Goal: Communication & Community: Answer question/provide support

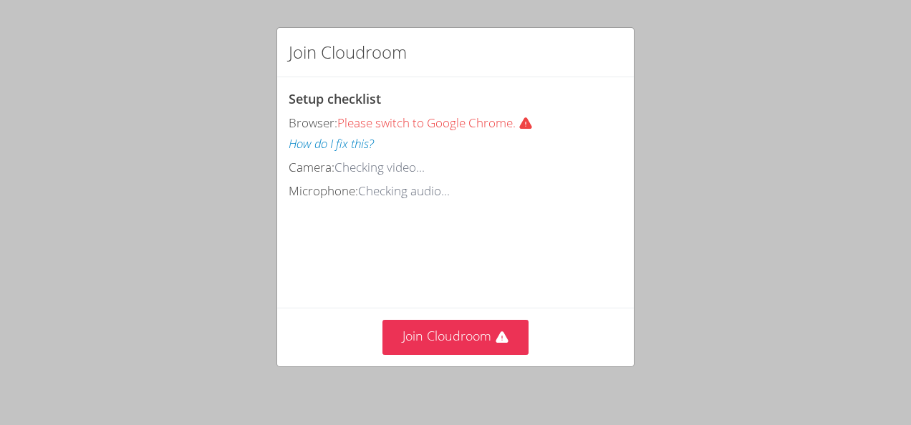
click at [162, 191] on div "Join Cloudroom Setup checklist Browser: Please switch to Google Chrome. How do …" at bounding box center [455, 212] width 911 height 425
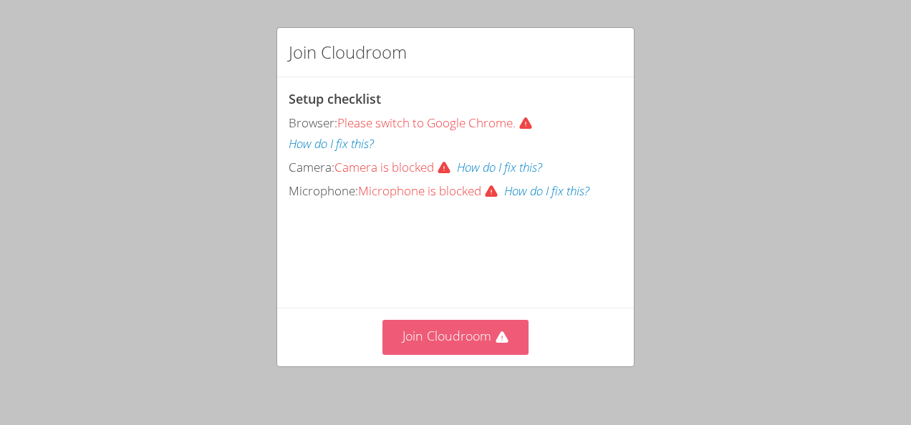
click at [445, 338] on button "Join Cloudroom" at bounding box center [455, 337] width 147 height 35
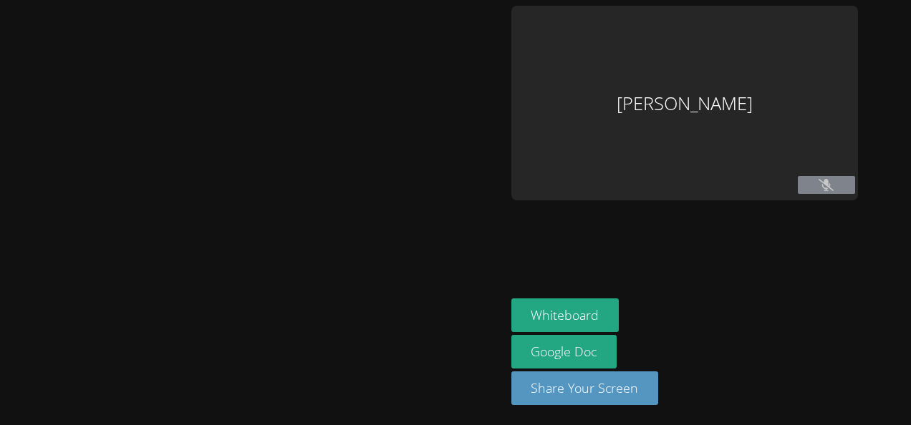
click at [619, 102] on div "[PERSON_NAME]" at bounding box center [684, 103] width 347 height 195
click at [801, 194] on button at bounding box center [826, 185] width 57 height 18
click at [799, 188] on button at bounding box center [826, 185] width 57 height 18
click at [819, 184] on icon at bounding box center [826, 185] width 15 height 12
click at [819, 188] on icon at bounding box center [826, 185] width 15 height 12
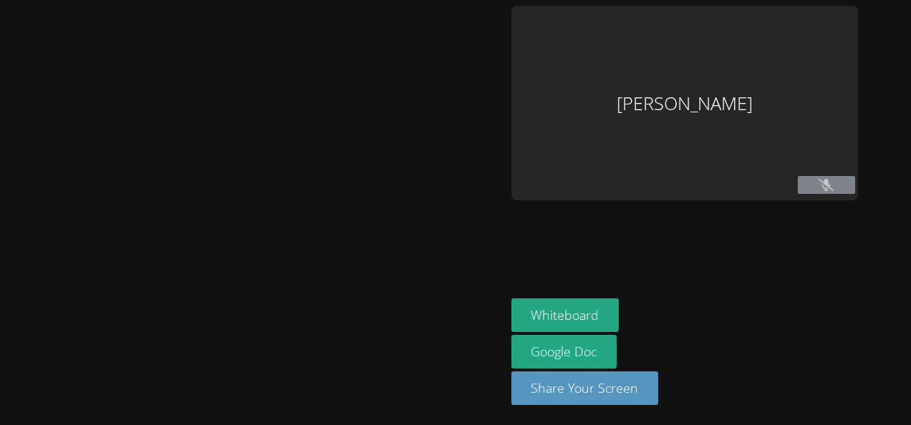
click at [819, 183] on icon at bounding box center [826, 185] width 15 height 12
click at [577, 399] on button "Share Your Screen" at bounding box center [585, 389] width 148 height 34
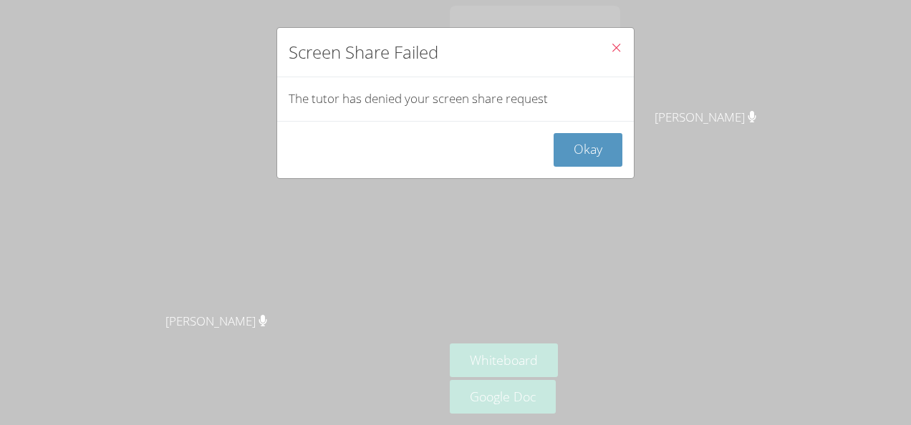
click at [226, 196] on div "Screen Share Failed The tutor has denied your screen share request Okay" at bounding box center [455, 212] width 911 height 425
click at [610, 50] on icon "Close" at bounding box center [616, 48] width 12 height 12
click at [580, 148] on button "Okay" at bounding box center [588, 150] width 69 height 34
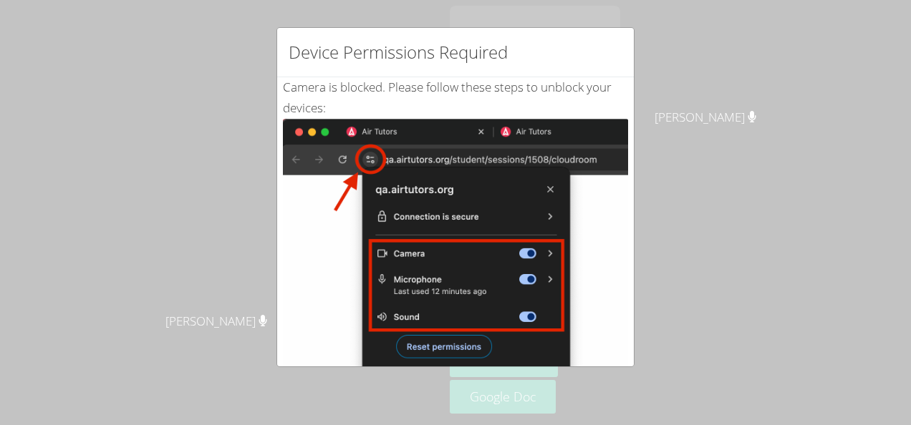
click at [444, 372] on div "Device Permissions Required Camera is blocked . Please follow these steps to un…" at bounding box center [455, 212] width 911 height 425
click at [449, 339] on img at bounding box center [455, 281] width 345 height 324
click at [445, 339] on img at bounding box center [455, 281] width 345 height 324
click at [668, 172] on div "Device Permissions Required Camera is blocked . Please follow these steps to un…" at bounding box center [455, 212] width 911 height 425
click at [685, 168] on div "Device Permissions Required Camera is blocked . Please follow these steps to un…" at bounding box center [455, 212] width 911 height 425
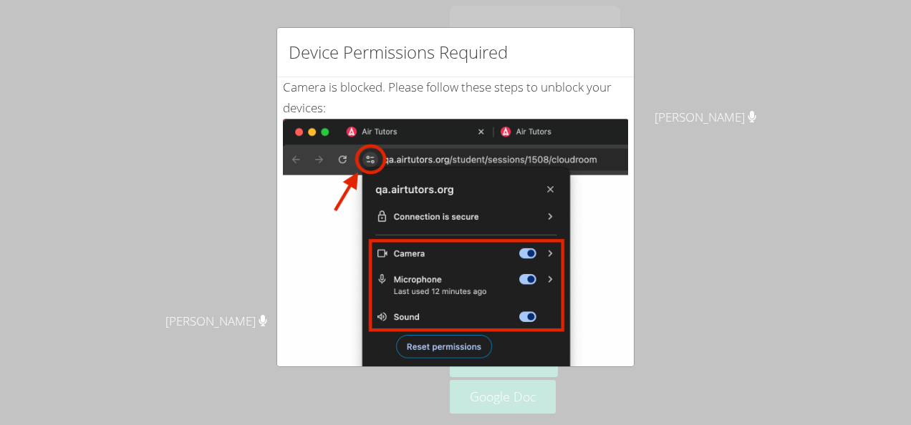
click at [685, 156] on div "Device Permissions Required Camera is blocked . Please follow these steps to un…" at bounding box center [455, 212] width 911 height 425
click at [644, 367] on div "Device Permissions Required Camera is blocked . Please follow these steps to un…" at bounding box center [455, 212] width 911 height 425
click at [622, 361] on div "Camera is blocked . Please follow these steps to unblock your devices: Click th…" at bounding box center [455, 346] width 357 height 539
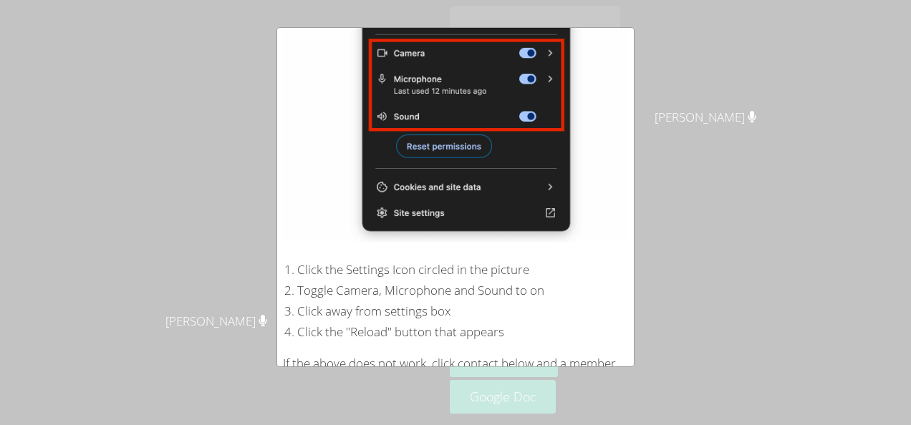
click at [630, 368] on div "Device Permissions Required Camera is blocked . Please follow these steps to un…" at bounding box center [455, 212] width 911 height 425
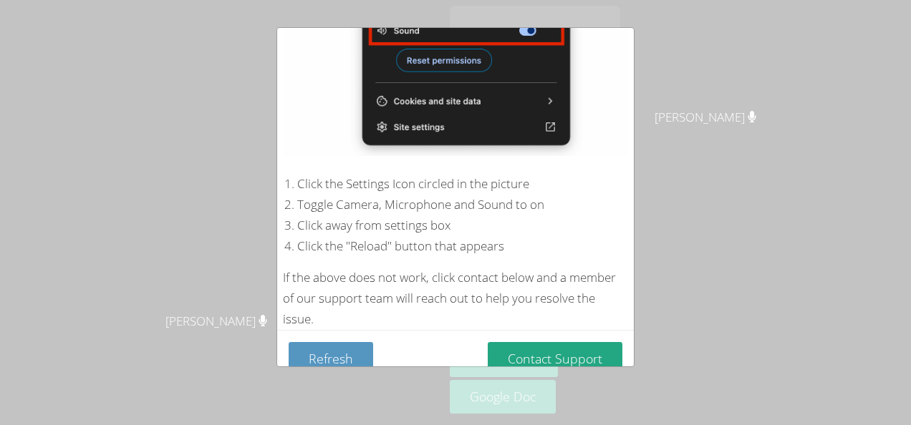
scroll to position [295, 0]
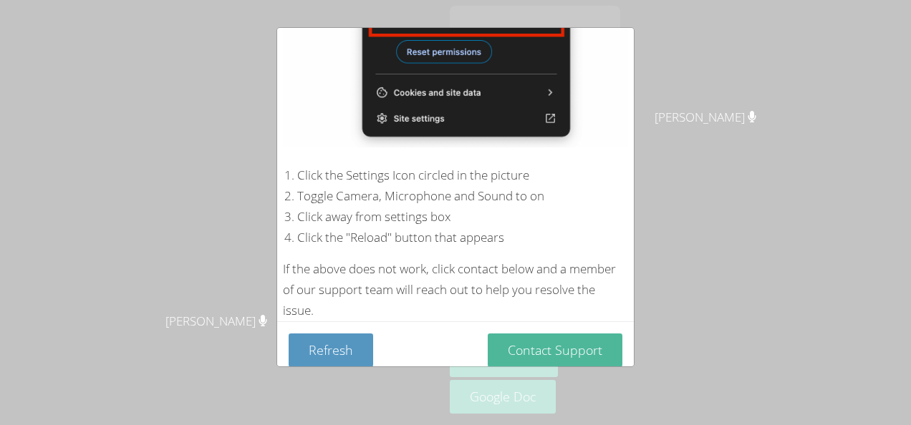
click at [562, 341] on button "Contact Support" at bounding box center [555, 351] width 135 height 34
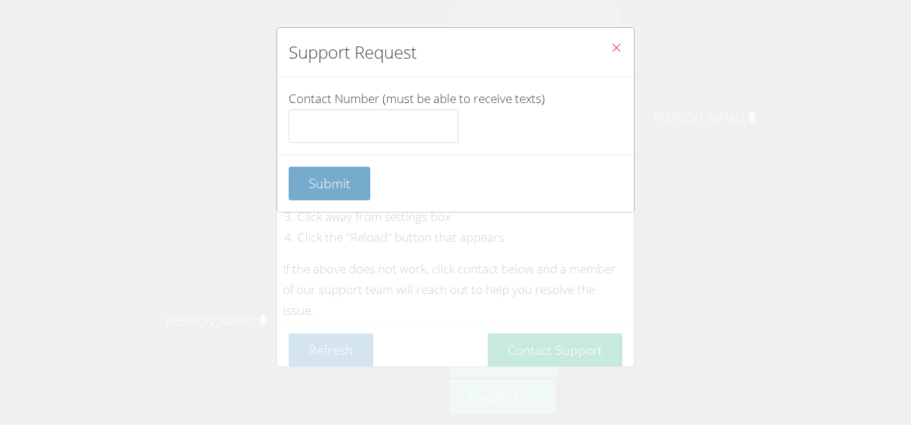
click at [336, 183] on span "Submit" at bounding box center [330, 183] width 42 height 17
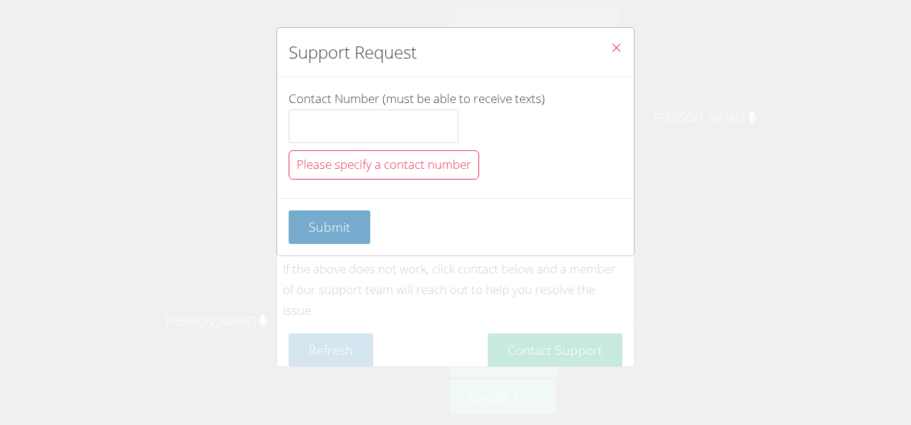
click at [327, 235] on button "Submit" at bounding box center [330, 228] width 82 height 34
click at [323, 227] on span "Submit" at bounding box center [330, 226] width 42 height 17
click at [613, 46] on button "Close" at bounding box center [616, 50] width 35 height 44
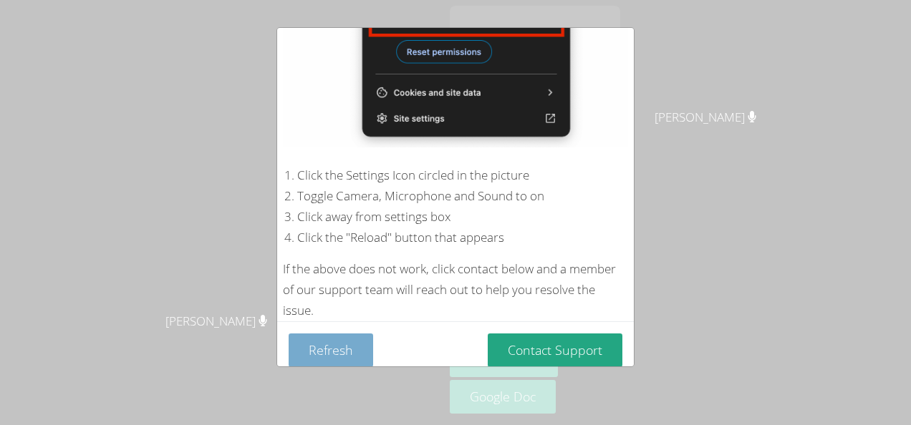
click at [326, 353] on button "Refresh" at bounding box center [331, 351] width 85 height 34
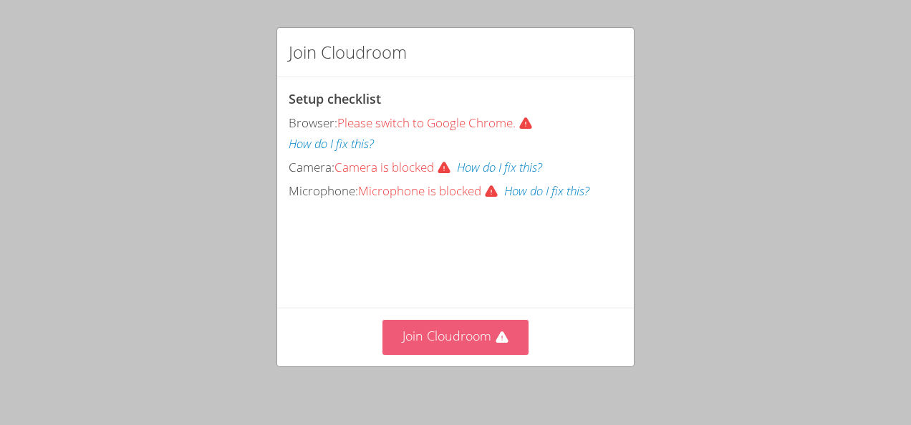
click at [451, 332] on button "Join Cloudroom" at bounding box center [455, 337] width 147 height 35
click at [480, 351] on button "Join Cloudroom" at bounding box center [455, 337] width 147 height 35
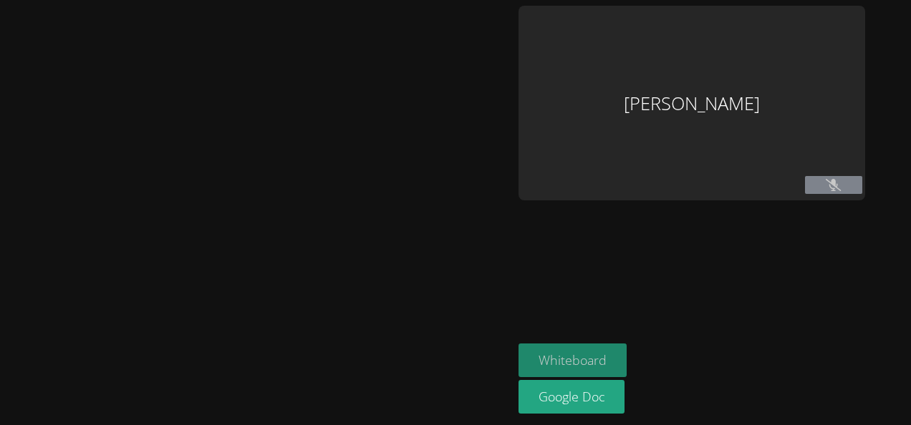
click at [535, 357] on button "Whiteboard" at bounding box center [573, 361] width 108 height 34
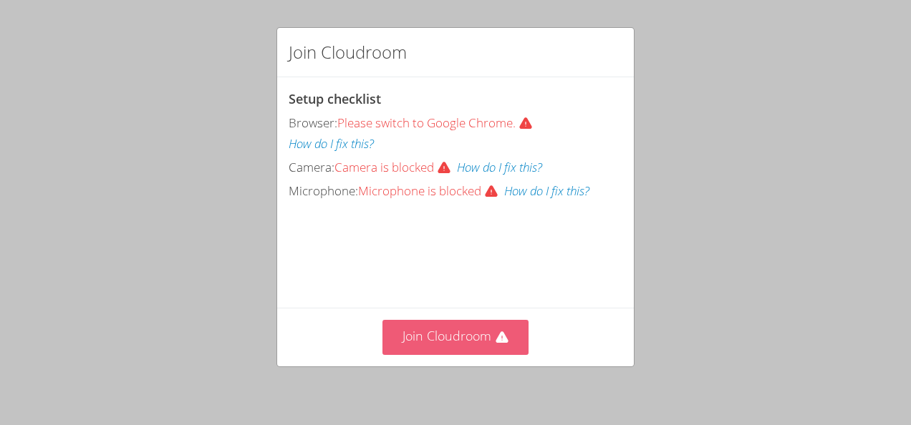
click at [473, 341] on button "Join Cloudroom" at bounding box center [455, 337] width 147 height 35
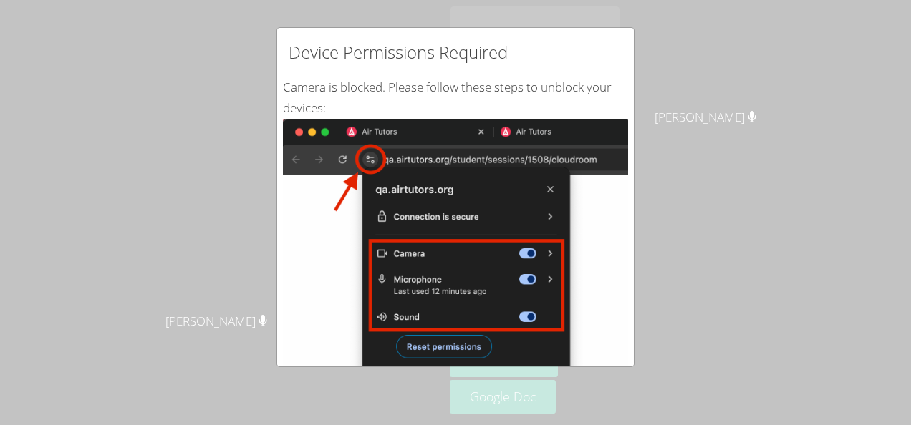
click at [444, 360] on img at bounding box center [455, 281] width 345 height 324
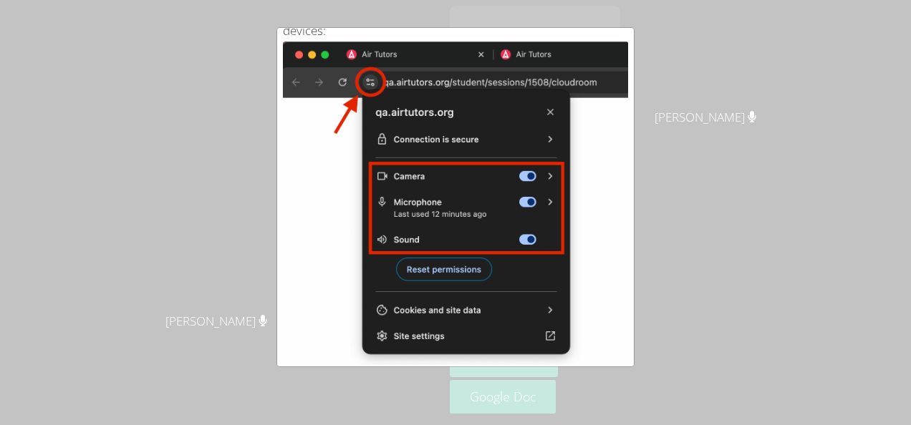
scroll to position [295, 0]
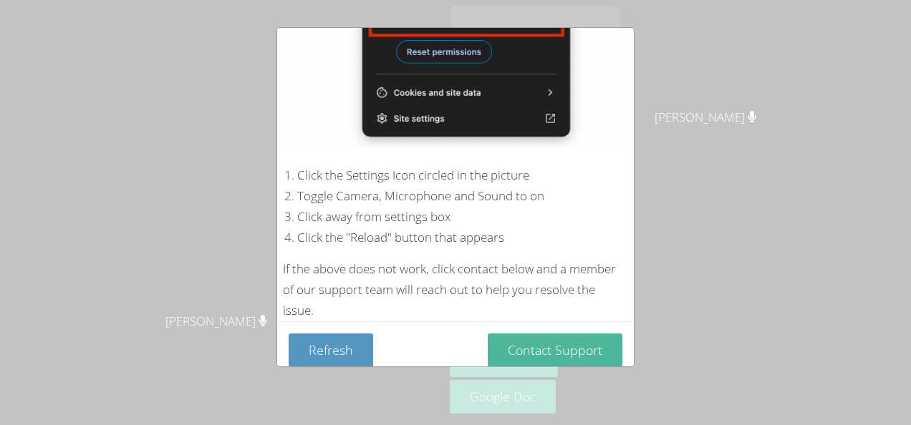
click at [572, 355] on button "Contact Support" at bounding box center [555, 351] width 135 height 34
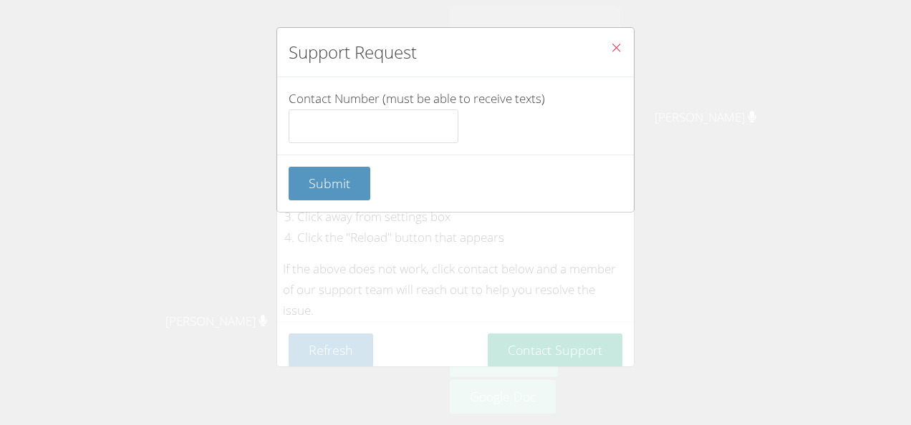
click at [531, 348] on div "Support Request Contact Number (must be able to receive texts) Submit" at bounding box center [455, 212] width 911 height 425
click at [343, 198] on button "Submit" at bounding box center [330, 184] width 82 height 34
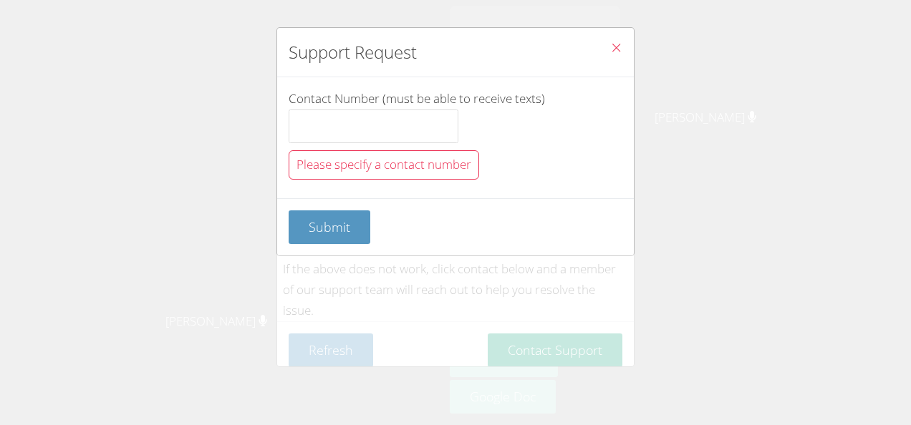
click at [602, 57] on button "Close" at bounding box center [616, 50] width 35 height 44
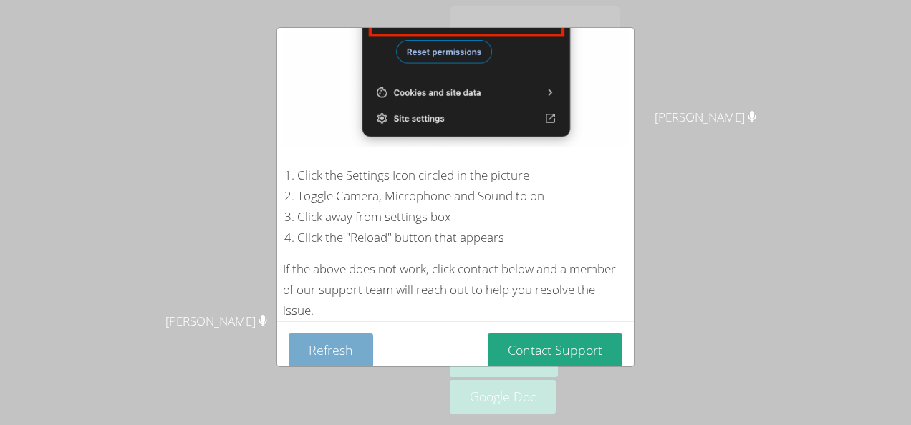
click at [342, 350] on button "Refresh" at bounding box center [331, 351] width 85 height 34
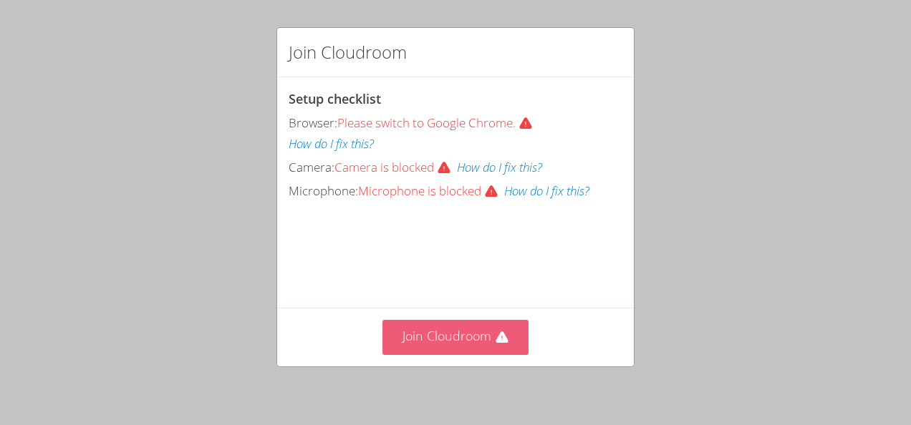
click at [427, 339] on button "Join Cloudroom" at bounding box center [455, 337] width 147 height 35
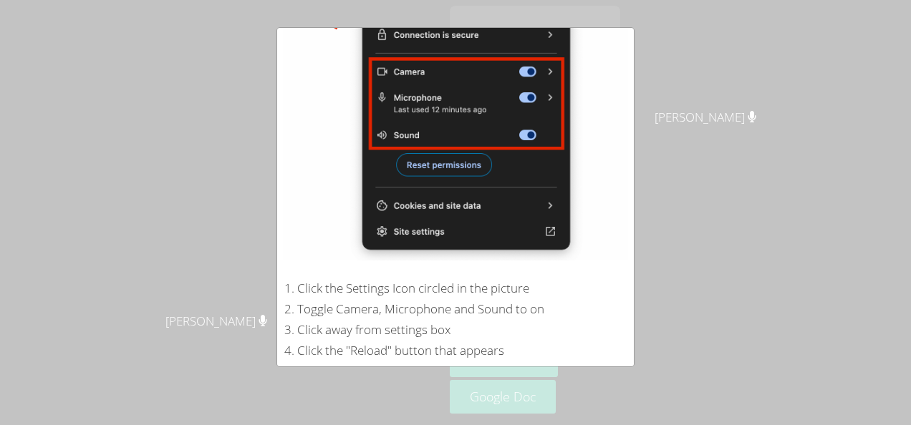
scroll to position [295, 0]
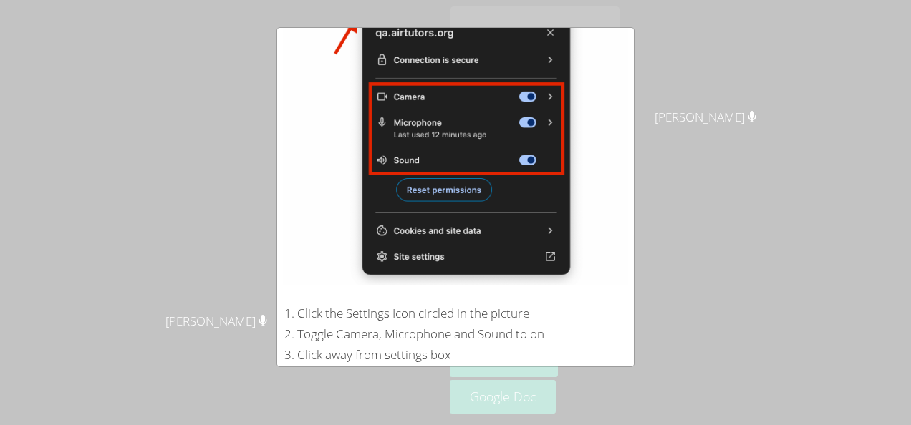
click at [420, 185] on img at bounding box center [455, 124] width 345 height 324
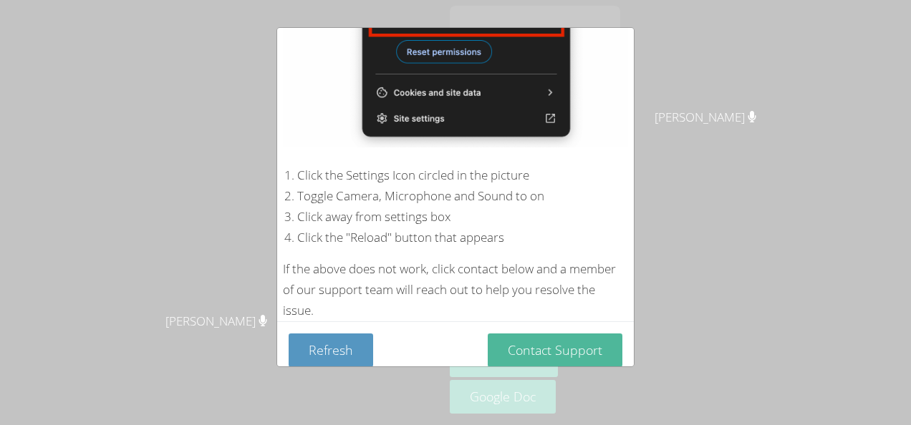
click at [539, 343] on button "Contact Support" at bounding box center [555, 351] width 135 height 34
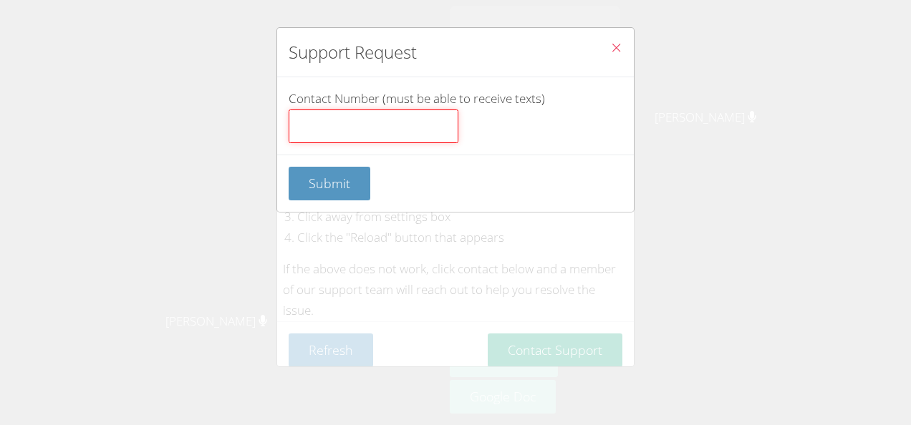
click at [343, 126] on input "Contact Number (must be able to receive texts)" at bounding box center [374, 127] width 170 height 34
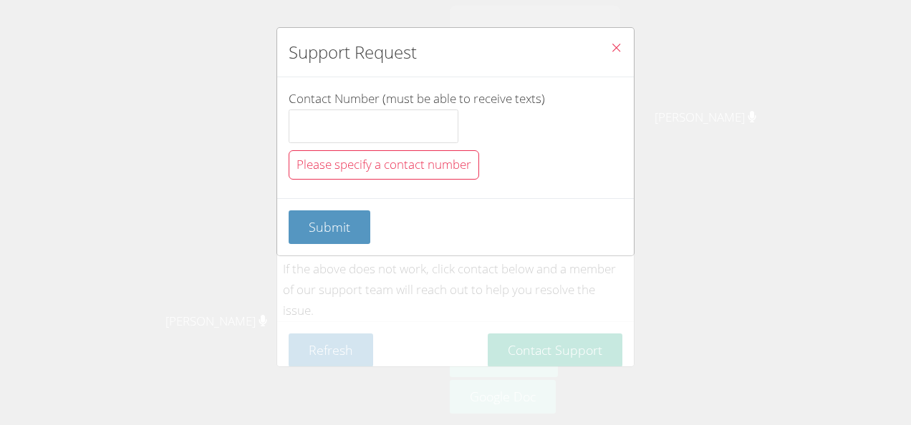
click at [610, 52] on icon "Close" at bounding box center [616, 48] width 12 height 12
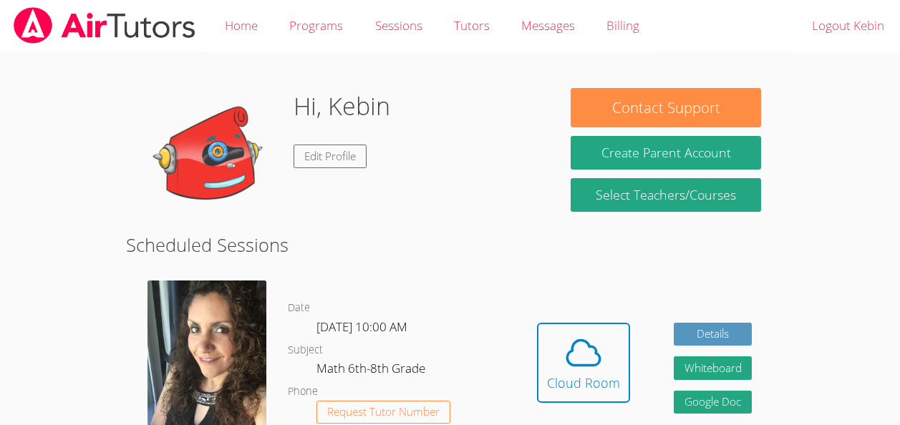
scroll to position [102, 0]
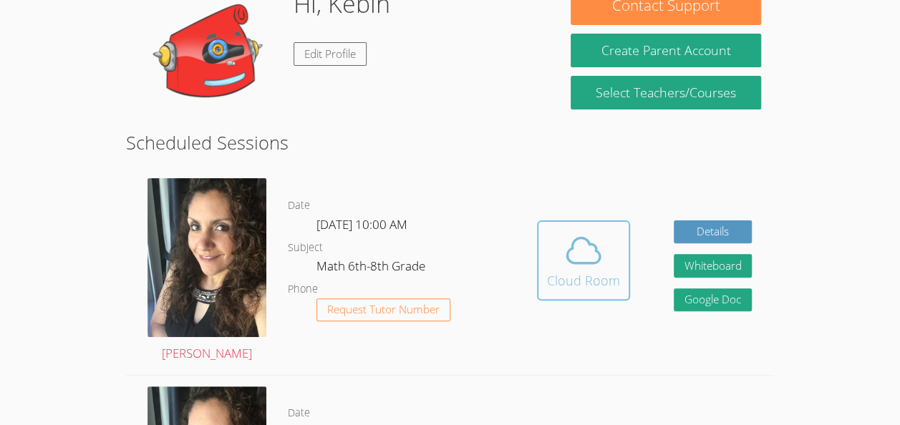
click at [602, 273] on div "Cloud Room" at bounding box center [583, 281] width 73 height 20
click at [572, 306] on link "Cloud Room" at bounding box center [583, 266] width 93 height 91
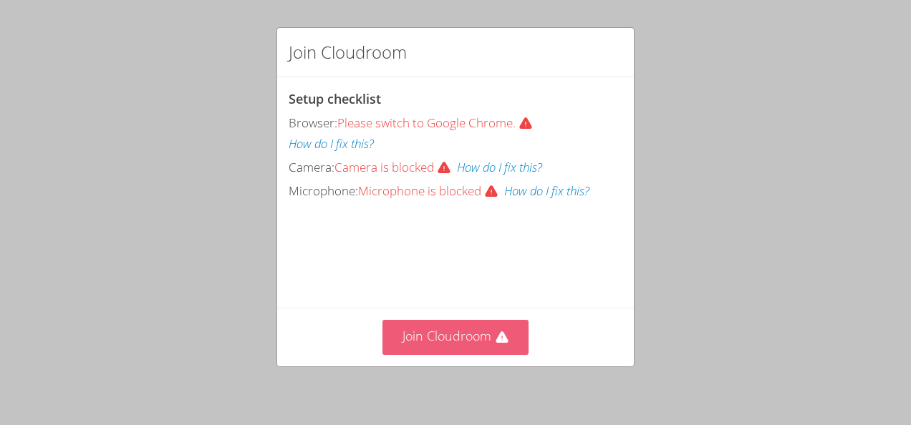
click at [435, 336] on button "Join Cloudroom" at bounding box center [455, 337] width 147 height 35
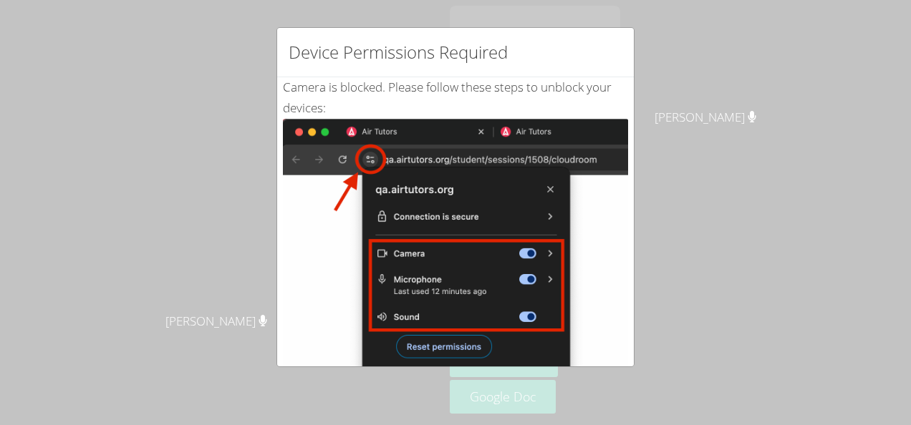
click at [603, 139] on img at bounding box center [455, 281] width 345 height 324
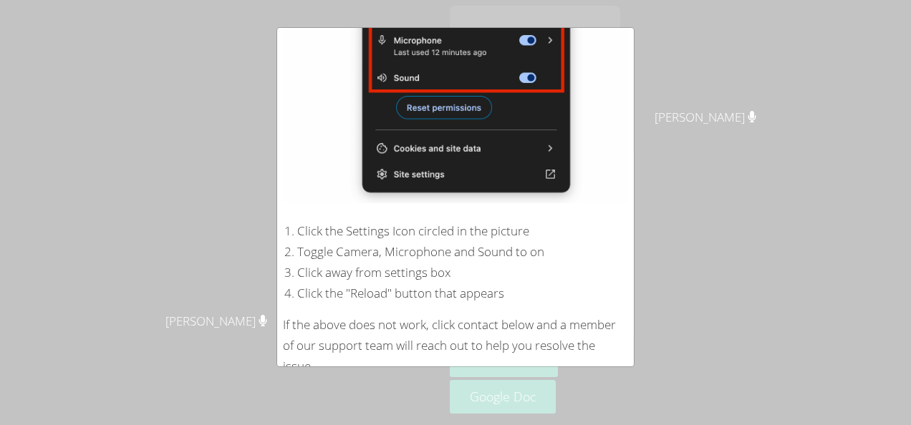
scroll to position [295, 0]
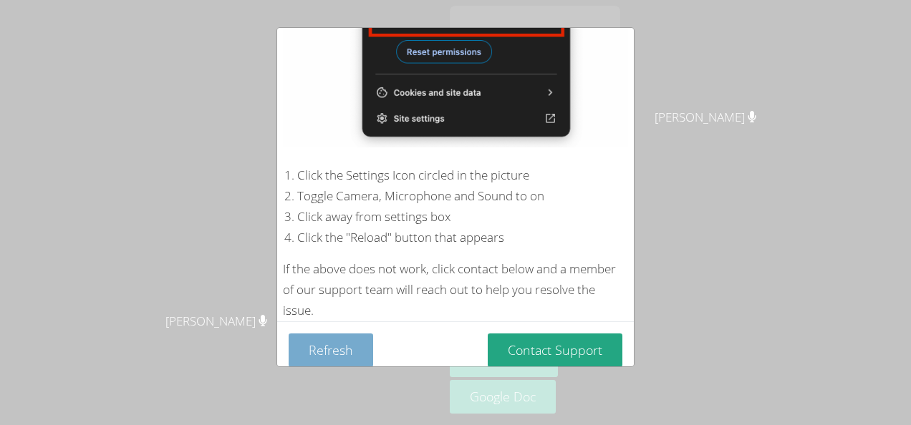
click at [329, 351] on button "Refresh" at bounding box center [331, 351] width 85 height 34
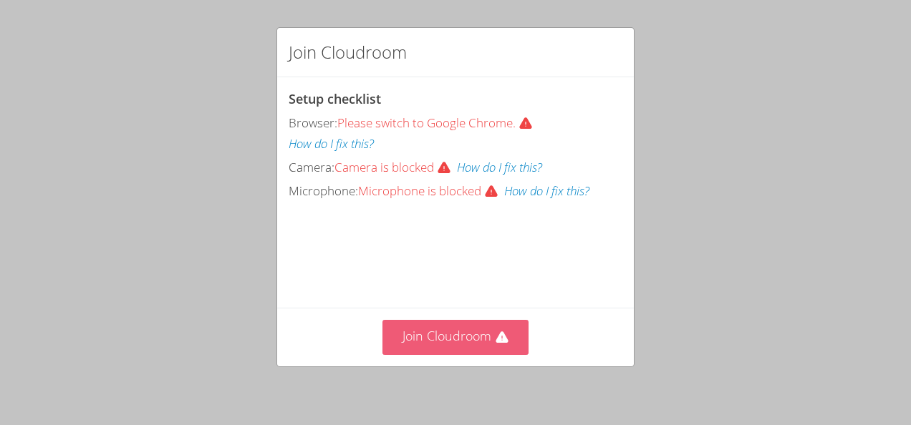
click at [387, 342] on button "Join Cloudroom" at bounding box center [455, 337] width 147 height 35
click at [463, 351] on button "Join Cloudroom" at bounding box center [455, 337] width 147 height 35
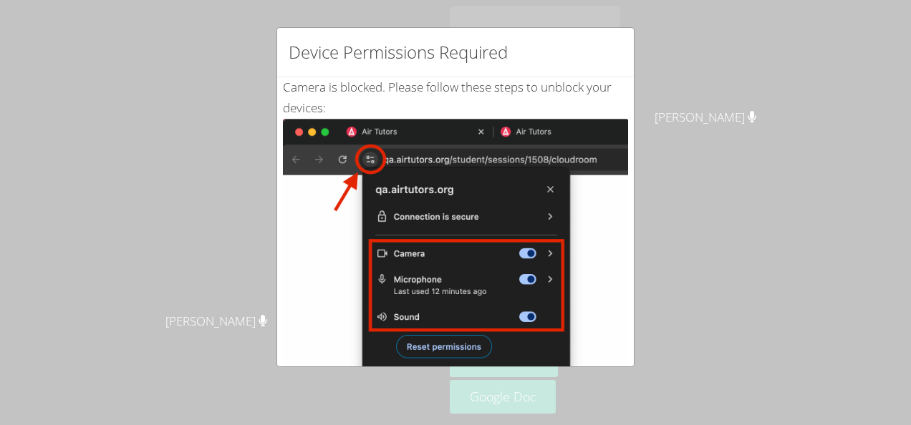
click at [458, 342] on img at bounding box center [455, 281] width 345 height 324
drag, startPoint x: 458, startPoint y: 342, endPoint x: 528, endPoint y: 413, distance: 99.8
click at [528, 413] on div "Device Permissions Required Camera is blocked . Please follow these steps to un…" at bounding box center [455, 212] width 911 height 425
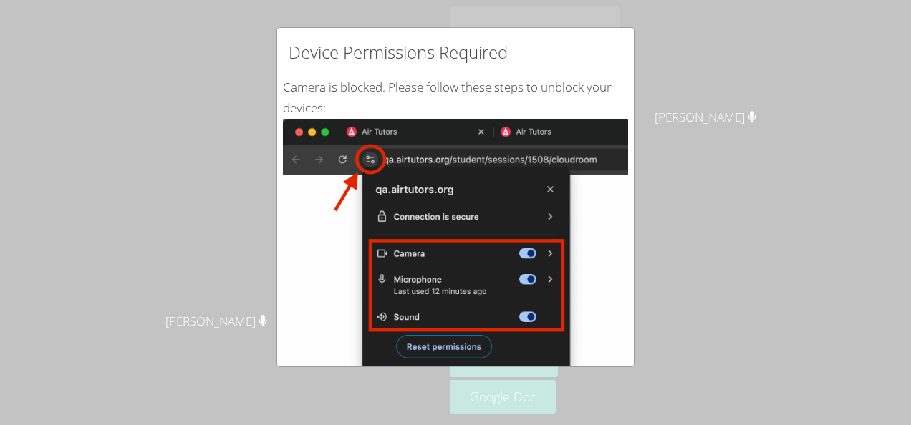
click at [528, 413] on div "Device Permissions Required Camera is blocked . Please follow these steps to un…" at bounding box center [455, 212] width 911 height 425
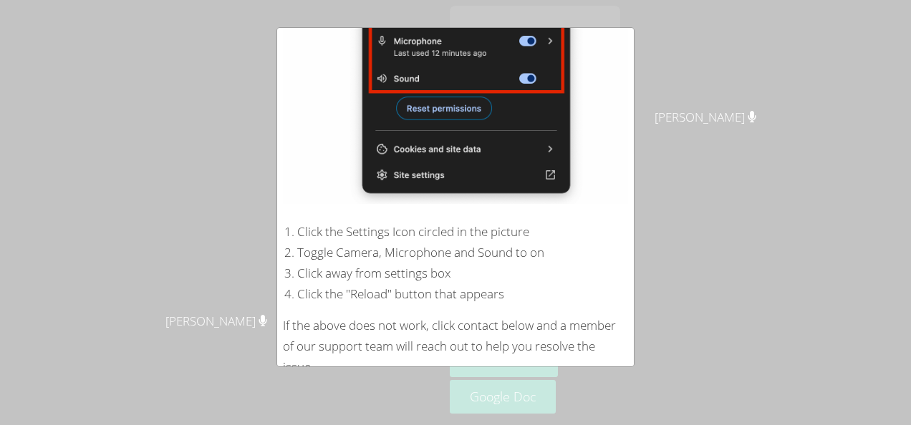
scroll to position [295, 0]
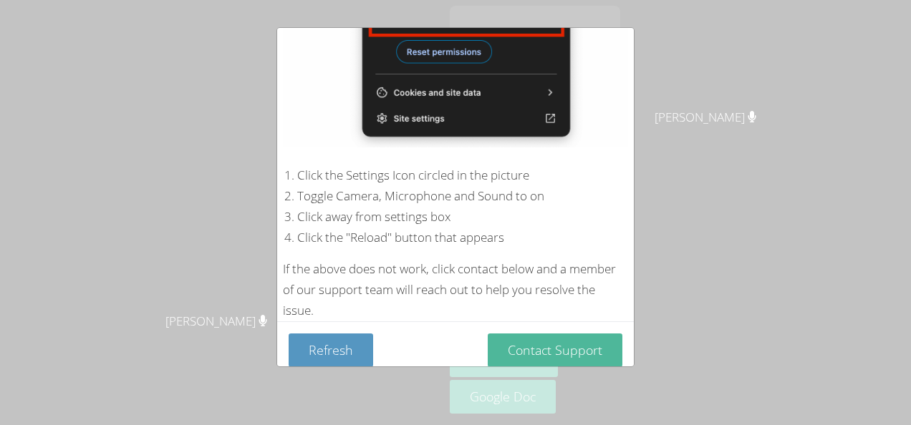
click at [531, 334] on button "Contact Support" at bounding box center [555, 351] width 135 height 34
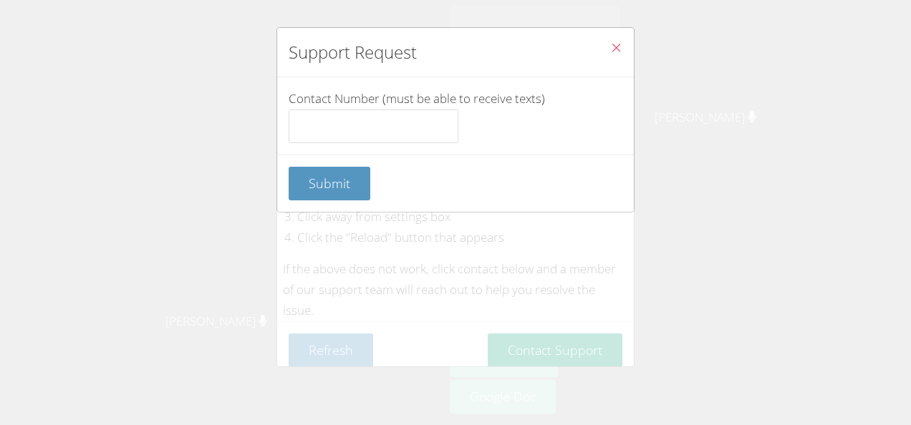
click at [610, 54] on icon "Close" at bounding box center [616, 48] width 12 height 12
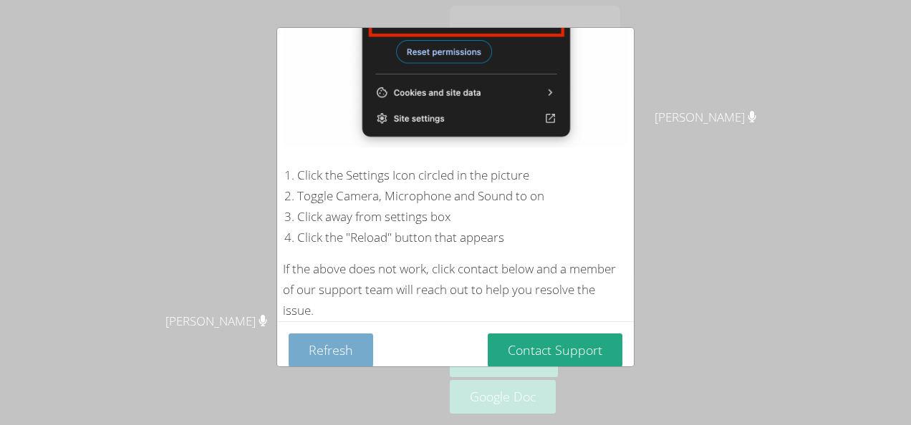
click at [334, 354] on button "Refresh" at bounding box center [331, 351] width 85 height 34
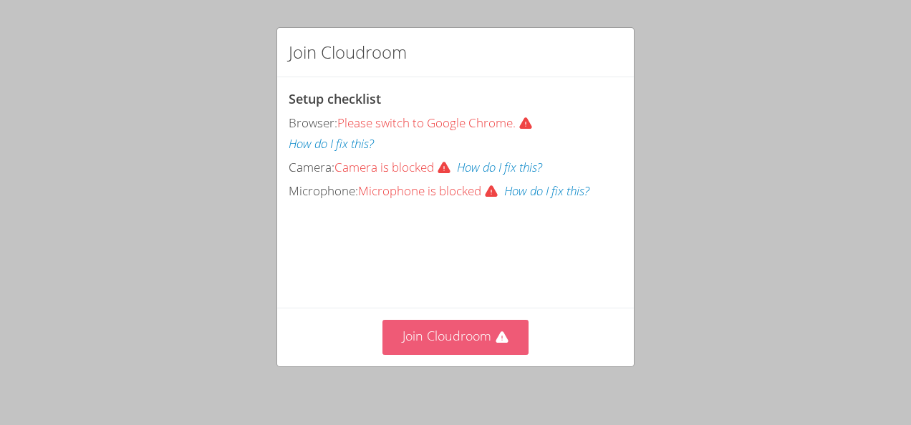
click at [415, 350] on button "Join Cloudroom" at bounding box center [455, 337] width 147 height 35
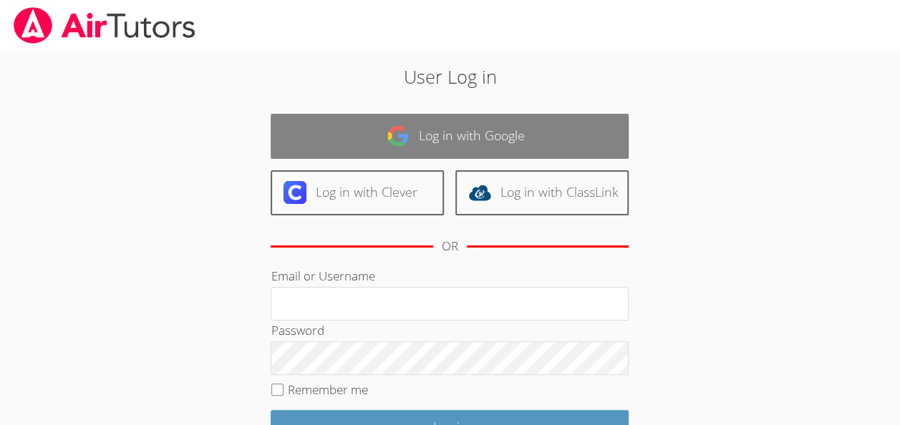
click at [413, 130] on link "Log in with Google" at bounding box center [450, 136] width 358 height 45
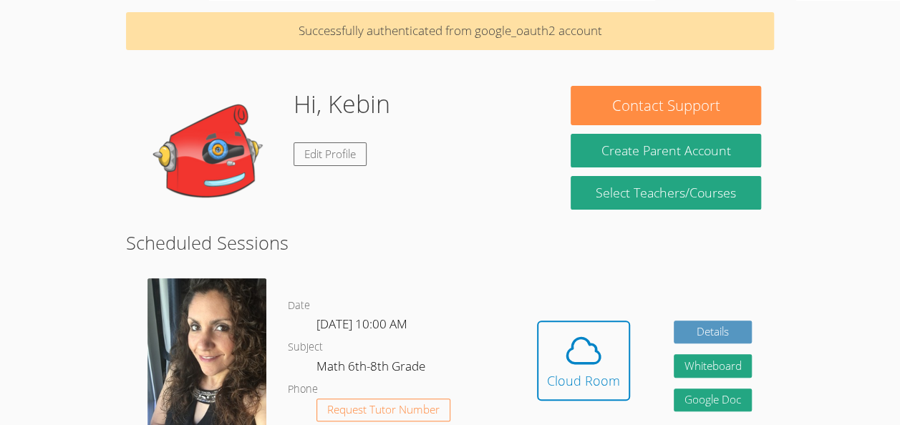
scroll to position [129, 0]
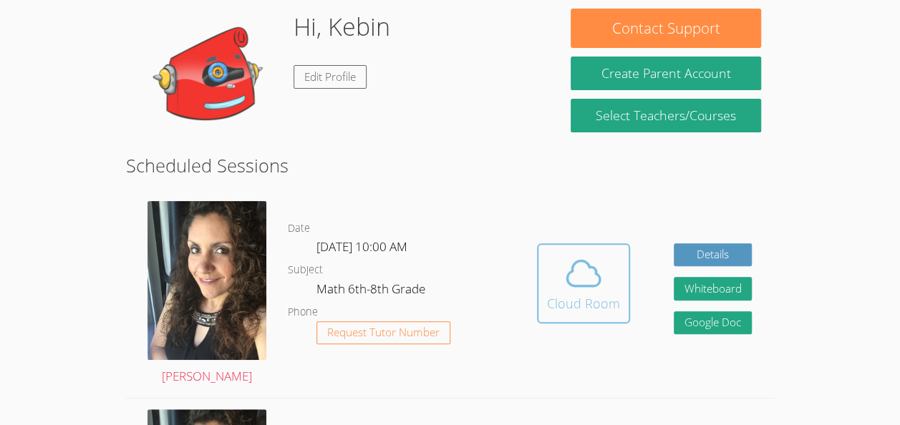
click at [599, 280] on icon at bounding box center [583, 273] width 33 height 25
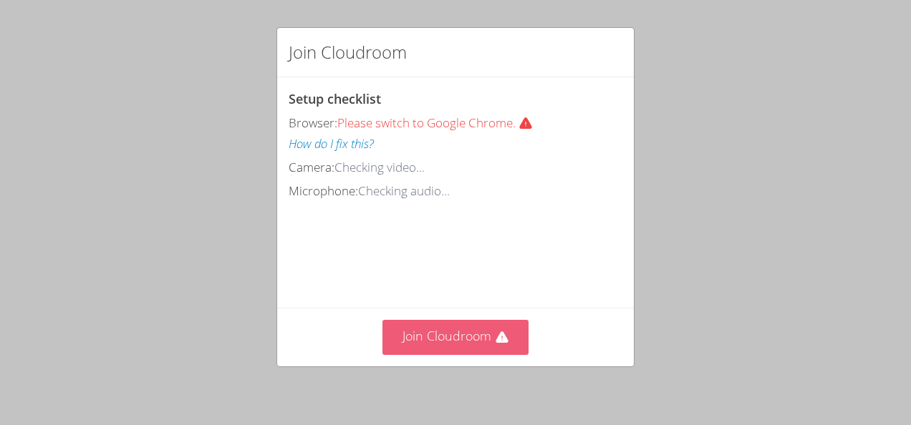
click at [443, 342] on button "Join Cloudroom" at bounding box center [455, 337] width 147 height 35
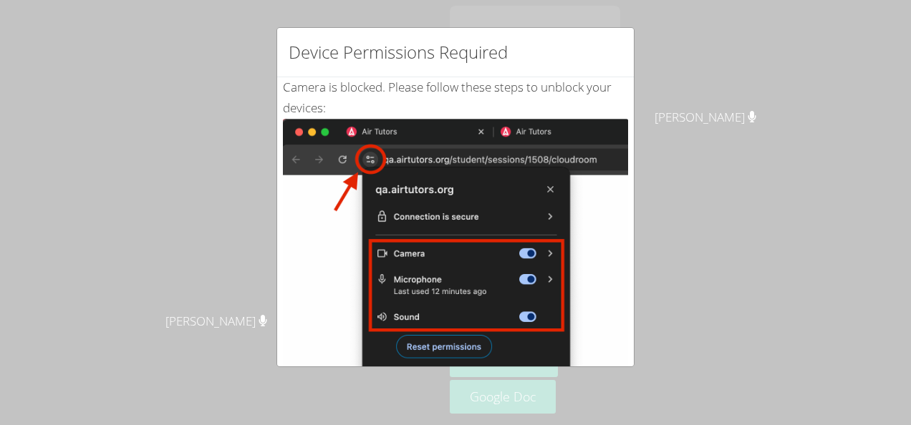
click at [125, 351] on div "Device Permissions Required Camera is blocked . Please follow these steps to un…" at bounding box center [455, 212] width 911 height 425
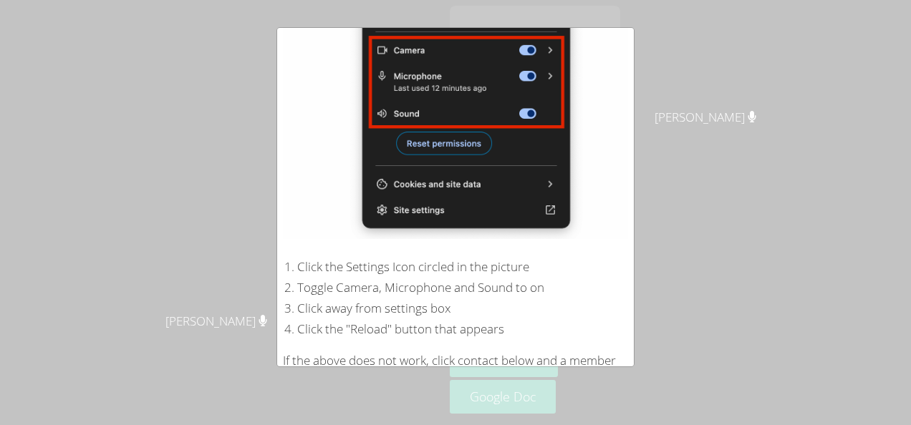
scroll to position [204, 0]
click at [420, 140] on img at bounding box center [455, 77] width 345 height 324
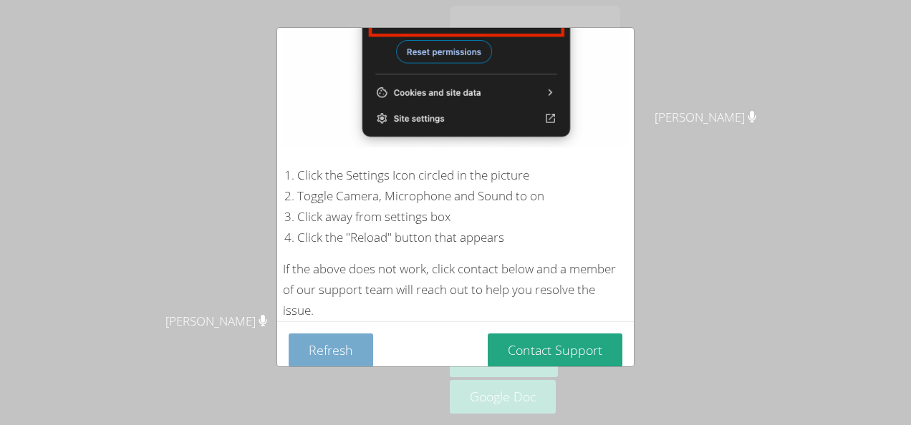
click at [334, 334] on button "Refresh" at bounding box center [331, 351] width 85 height 34
